Goal: Task Accomplishment & Management: Complete application form

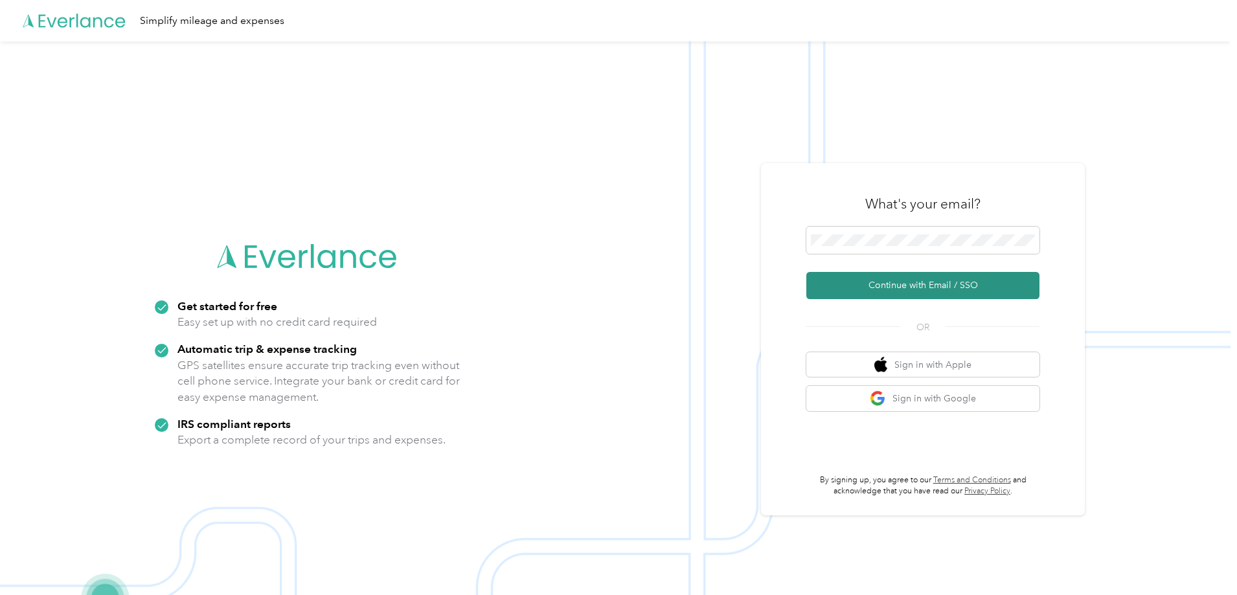
click at [911, 286] on button "Continue with Email / SSO" at bounding box center [922, 285] width 233 height 27
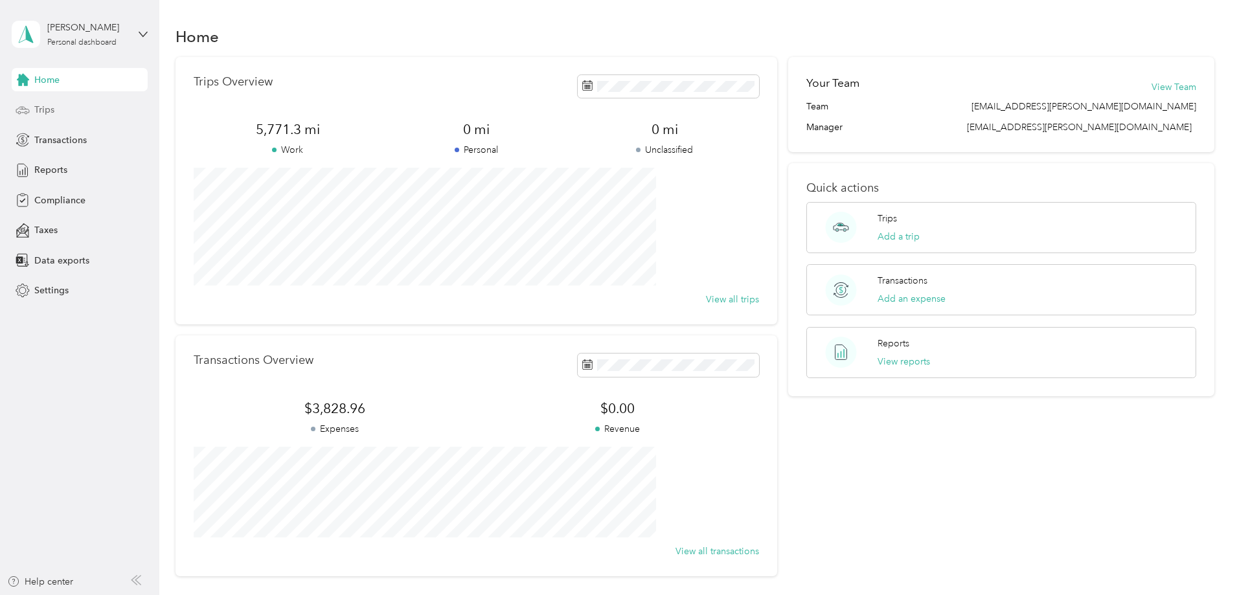
click at [43, 111] on span "Trips" at bounding box center [44, 110] width 20 height 14
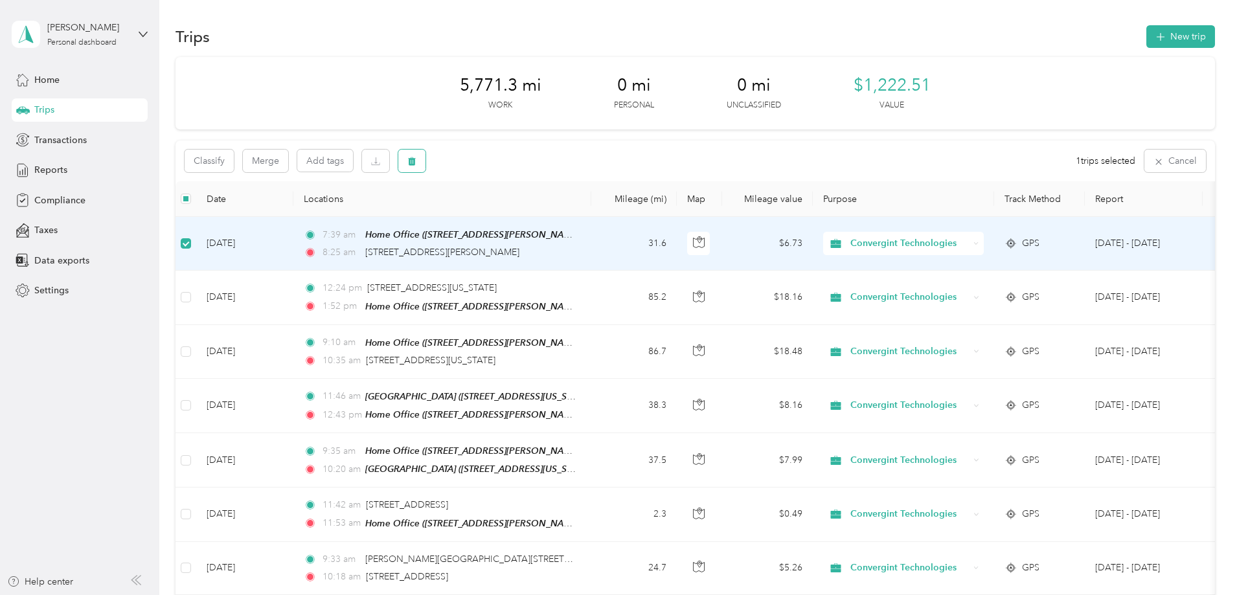
click at [426, 164] on button "button" at bounding box center [411, 161] width 27 height 23
click at [589, 221] on button "Yes" at bounding box center [594, 215] width 25 height 21
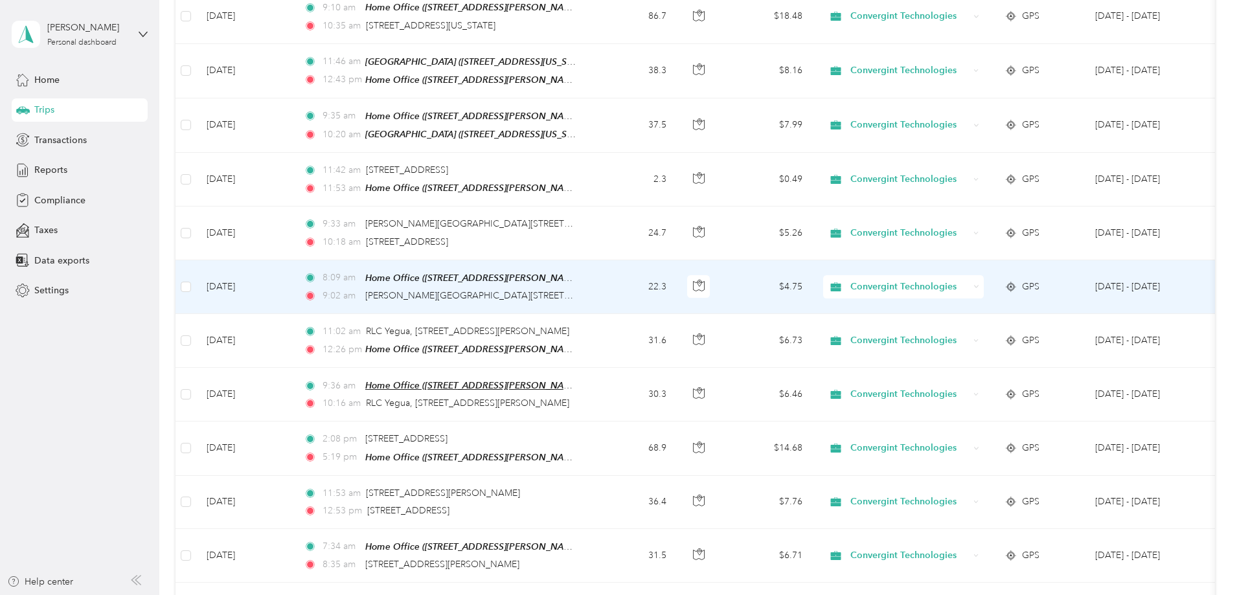
scroll to position [153, 0]
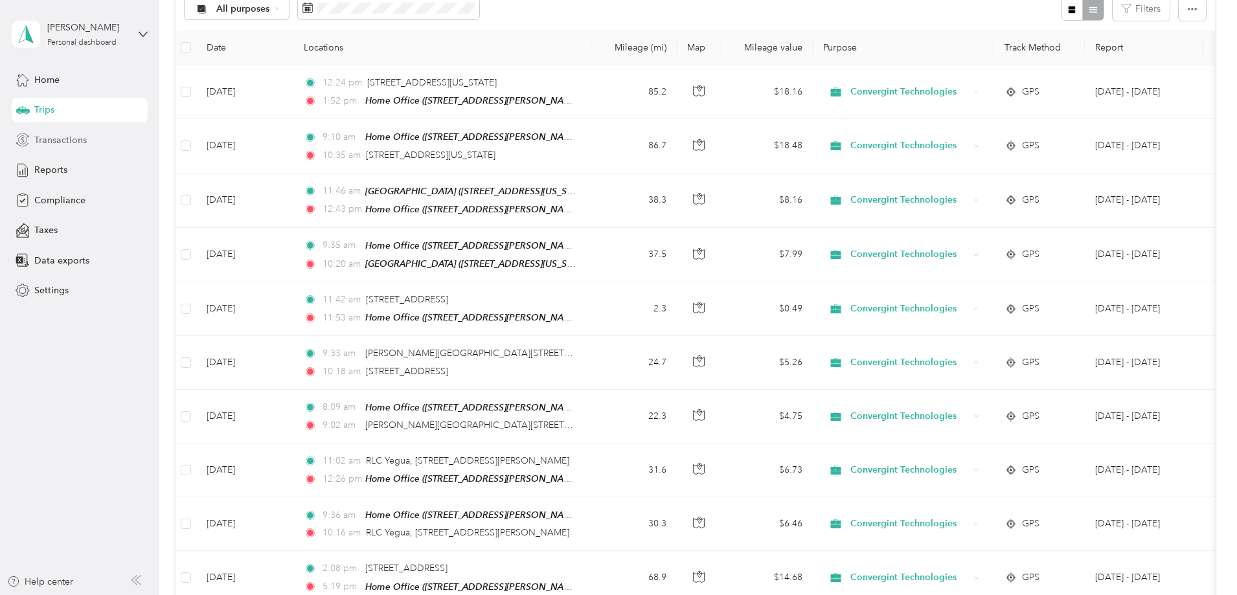
click at [61, 144] on span "Transactions" at bounding box center [60, 140] width 52 height 14
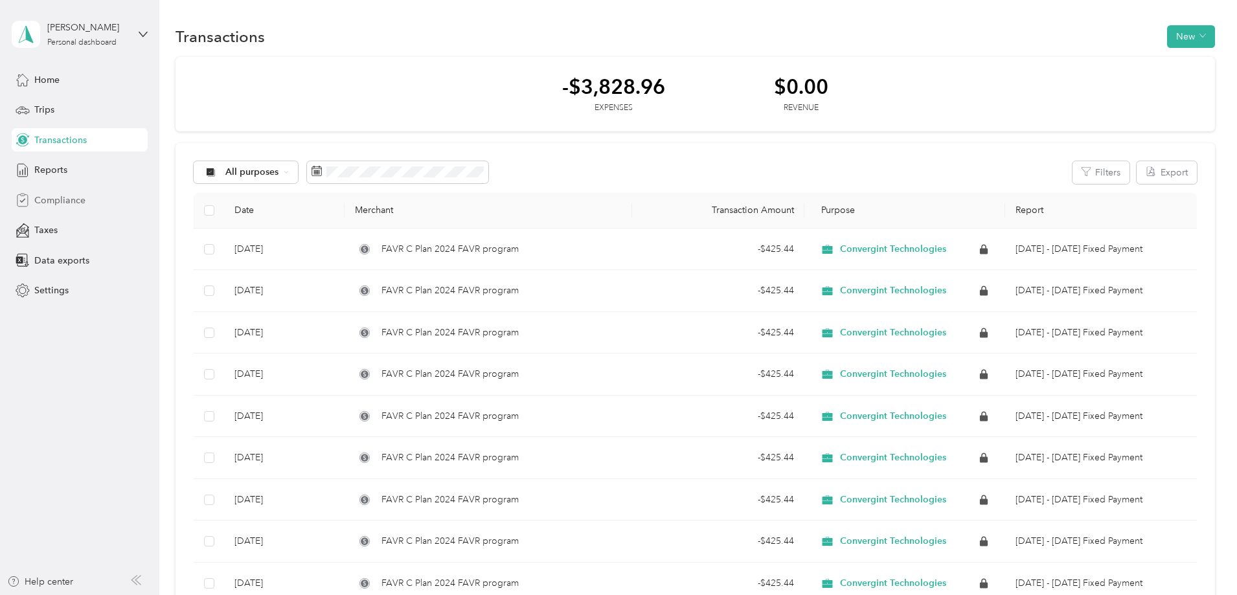
click at [56, 199] on span "Compliance" at bounding box center [59, 201] width 51 height 14
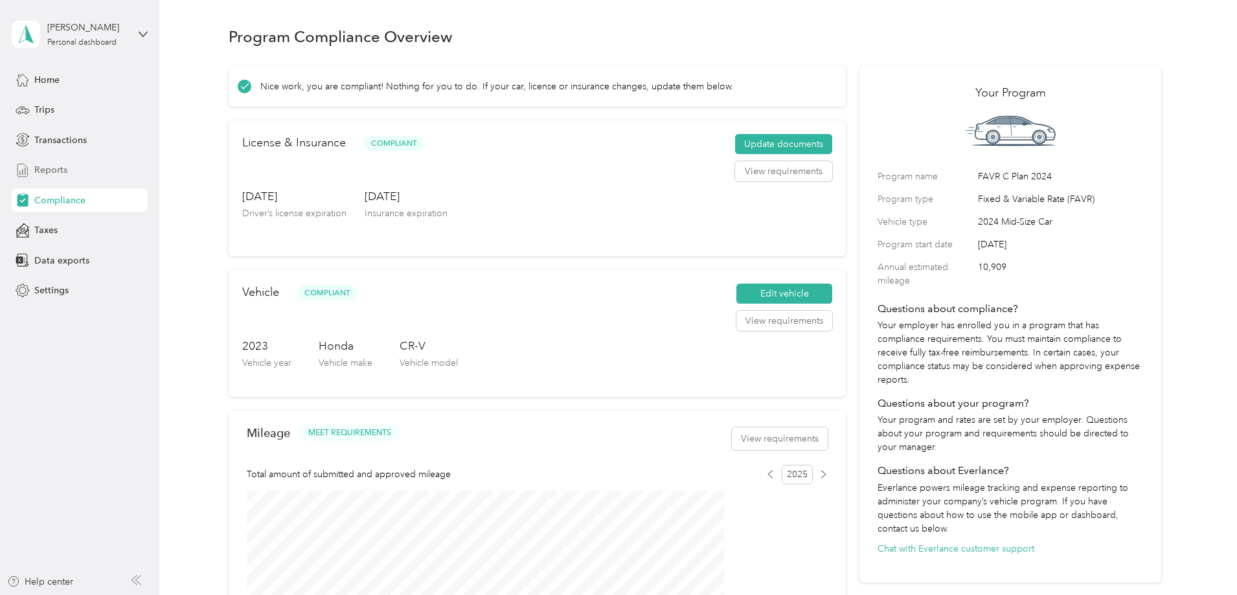
click at [45, 171] on span "Reports" at bounding box center [50, 170] width 33 height 14
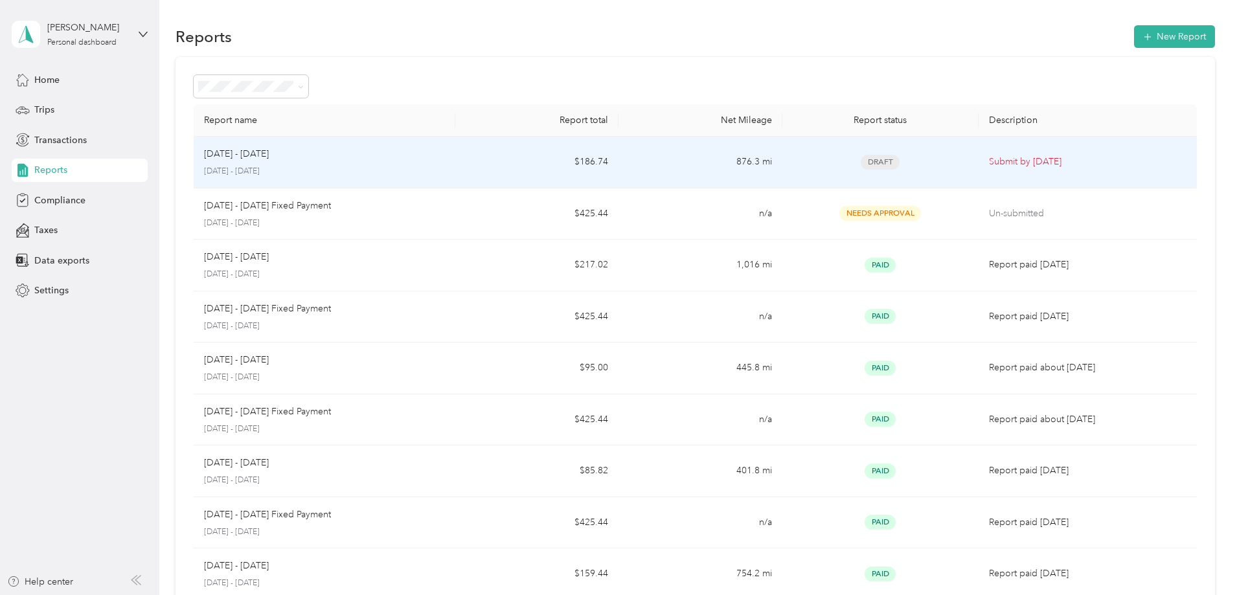
click at [989, 163] on p "Submit by [DATE]" at bounding box center [1088, 162] width 198 height 14
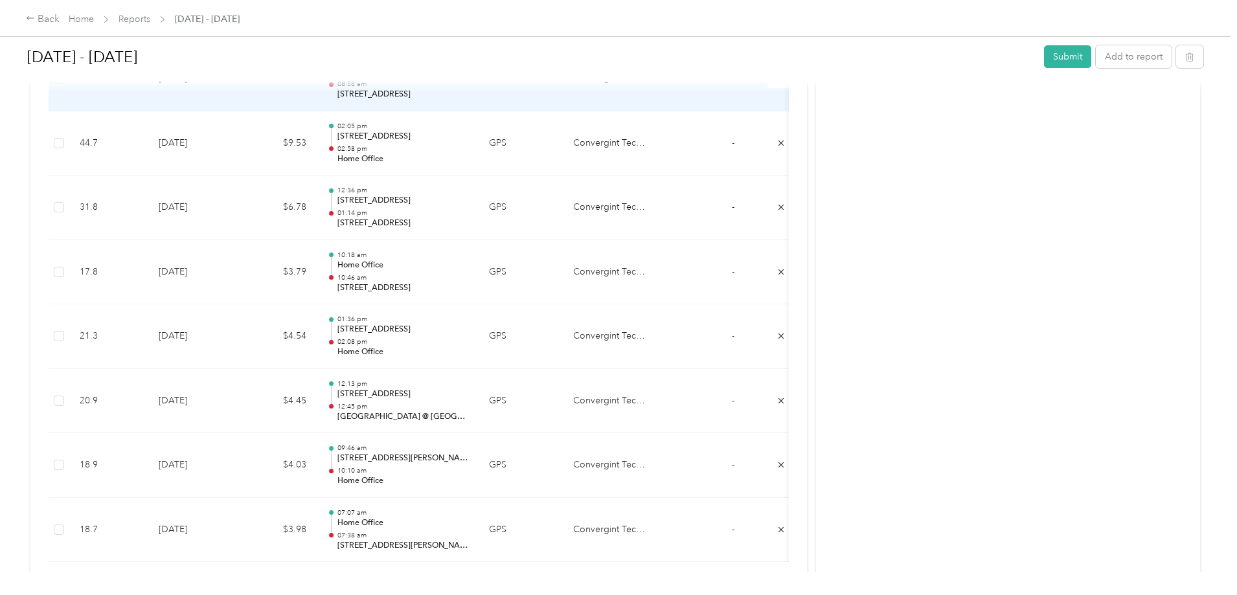
scroll to position [1619, 0]
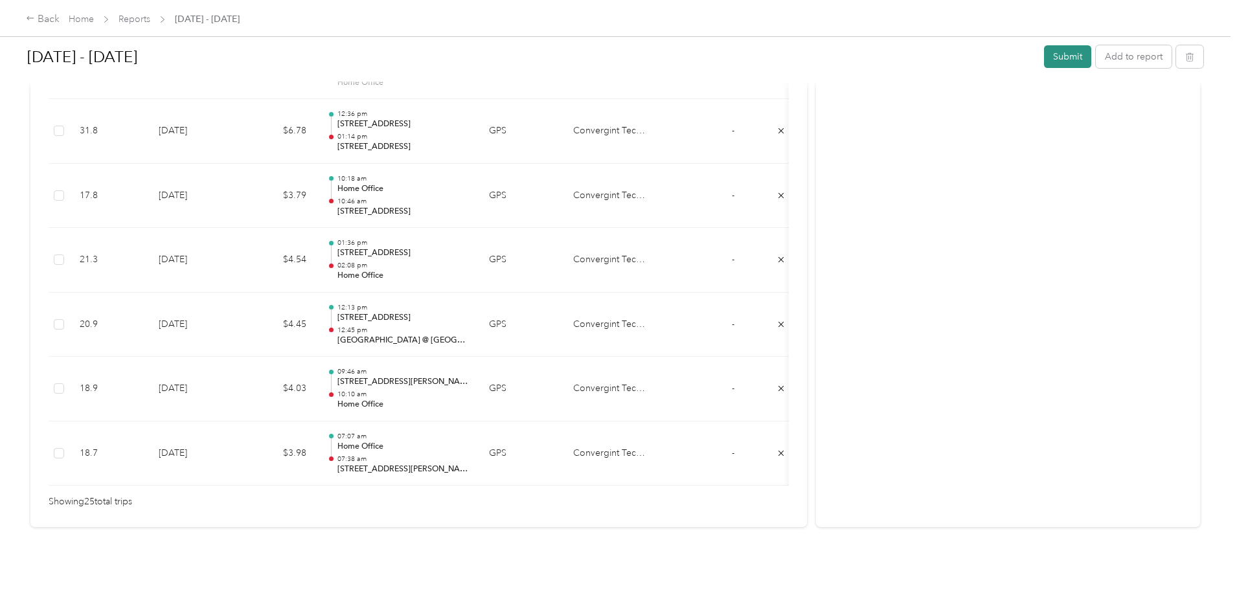
click at [1044, 56] on button "Submit" at bounding box center [1067, 56] width 47 height 23
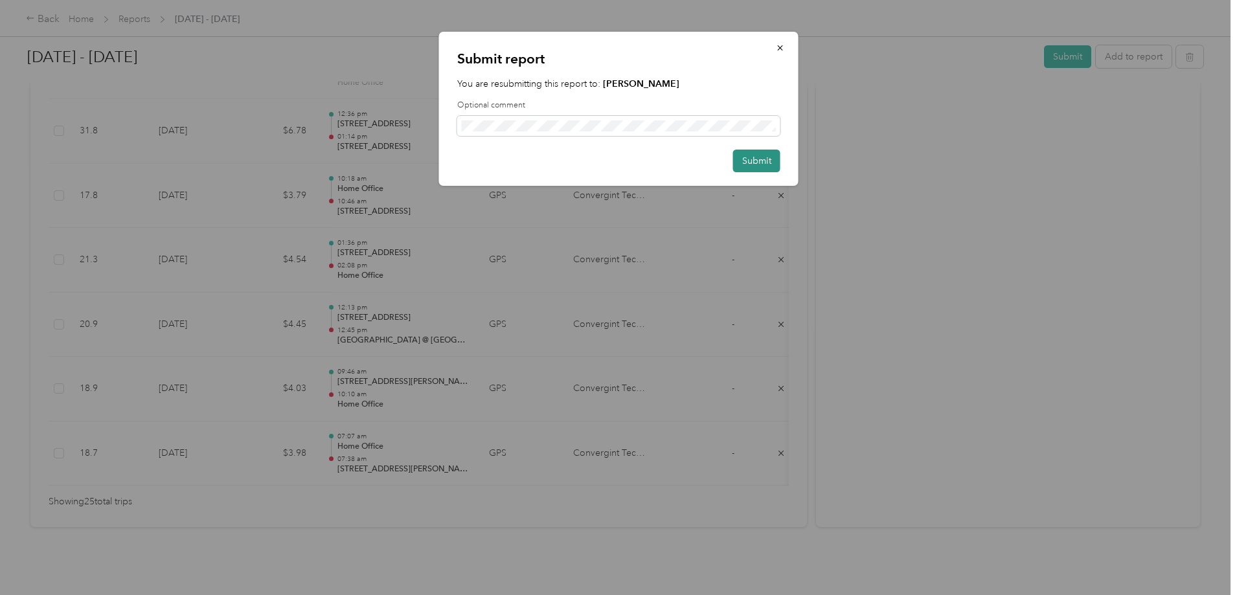
click at [760, 165] on button "Submit" at bounding box center [756, 161] width 47 height 23
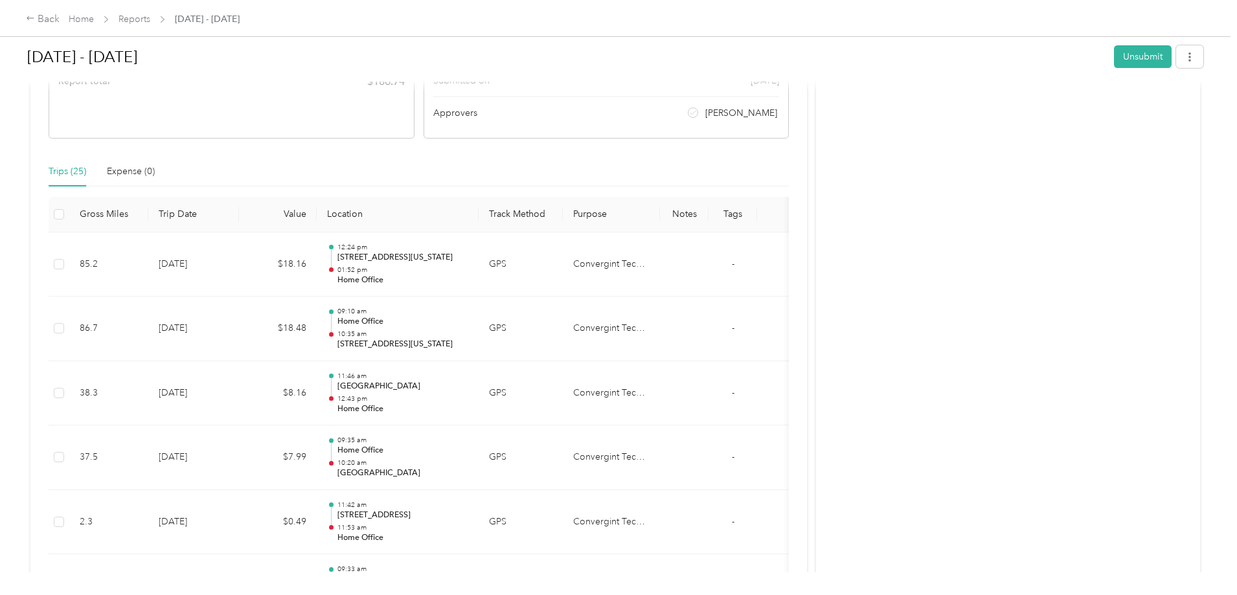
scroll to position [0, 0]
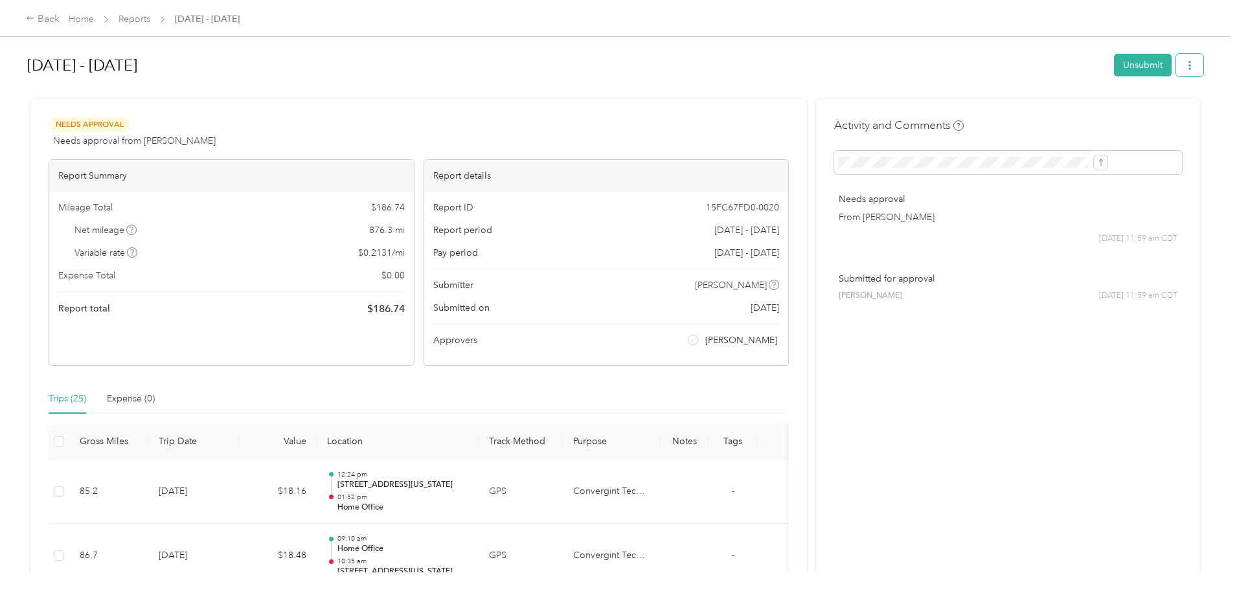
click at [1185, 64] on icon "button" at bounding box center [1189, 65] width 9 height 9
click at [845, 67] on h1 "[DATE] - [DATE]" at bounding box center [566, 65] width 1078 height 31
